Goal: Task Accomplishment & Management: Complete application form

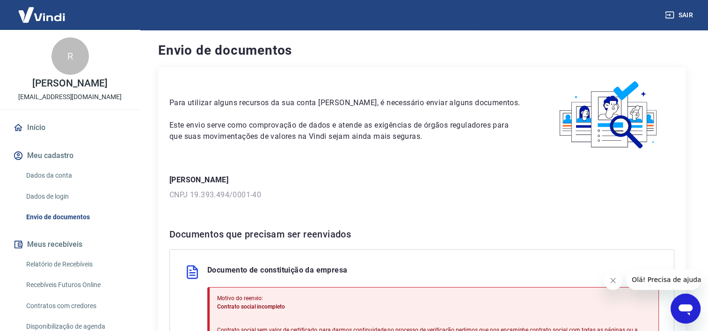
scroll to position [186, 0]
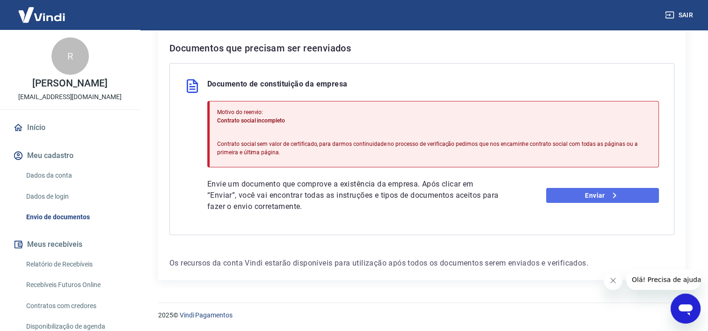
click at [576, 194] on link "Enviar" at bounding box center [602, 195] width 113 height 15
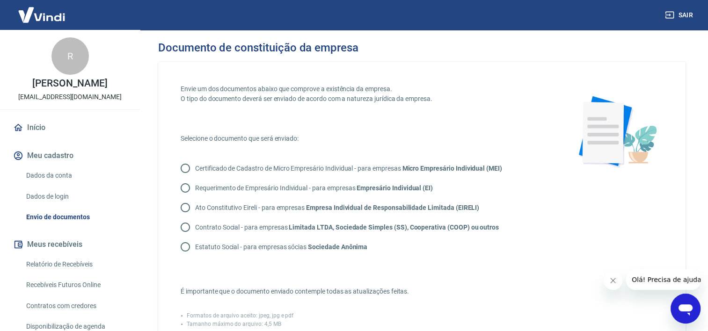
click at [184, 211] on input "Ato Constitutivo Eireli - para empresas Empresa Individual de Responsabilidade …" at bounding box center [185, 208] width 20 height 20
radio input "true"
click at [190, 229] on input "Contrato Social - para empresas Limitada LTDA, Sociedade Simples (SS), Cooperat…" at bounding box center [185, 228] width 20 height 20
radio input "true"
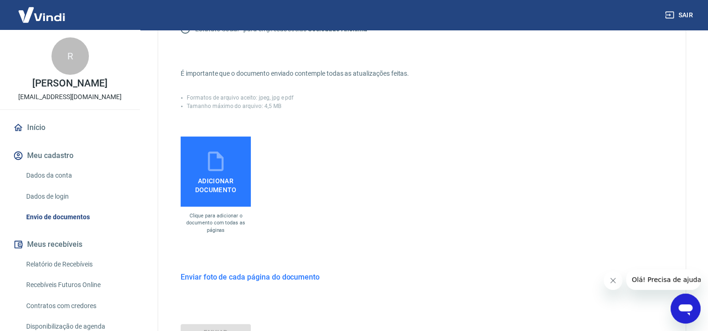
click at [222, 180] on span "Adicionar documento" at bounding box center [215, 183] width 63 height 21
click at [0, 0] on input "Adicionar documento" at bounding box center [0, 0] width 0 height 0
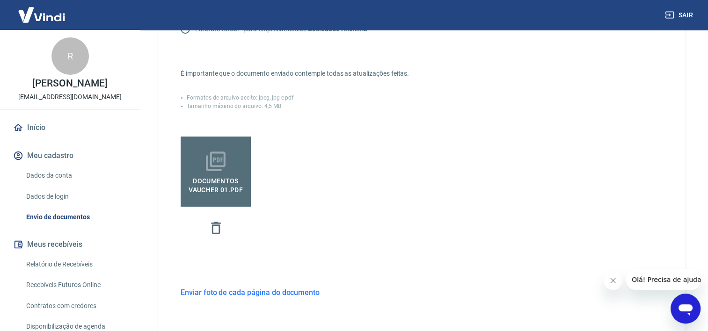
scroll to position [317, 0]
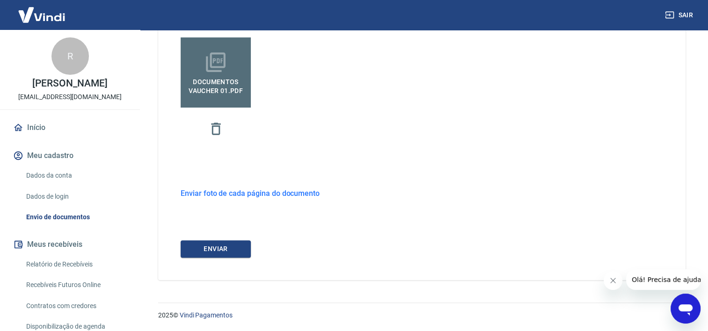
click at [228, 84] on span "Documentos Vaucher 01.pdf" at bounding box center [215, 84] width 63 height 21
click at [0, 0] on input "Documentos Vaucher 01.pdf" at bounding box center [0, 0] width 0 height 0
click at [292, 192] on h6 "Enviar foto de cada página do documento" at bounding box center [250, 194] width 139 height 12
